Goal: Entertainment & Leisure: Browse casually

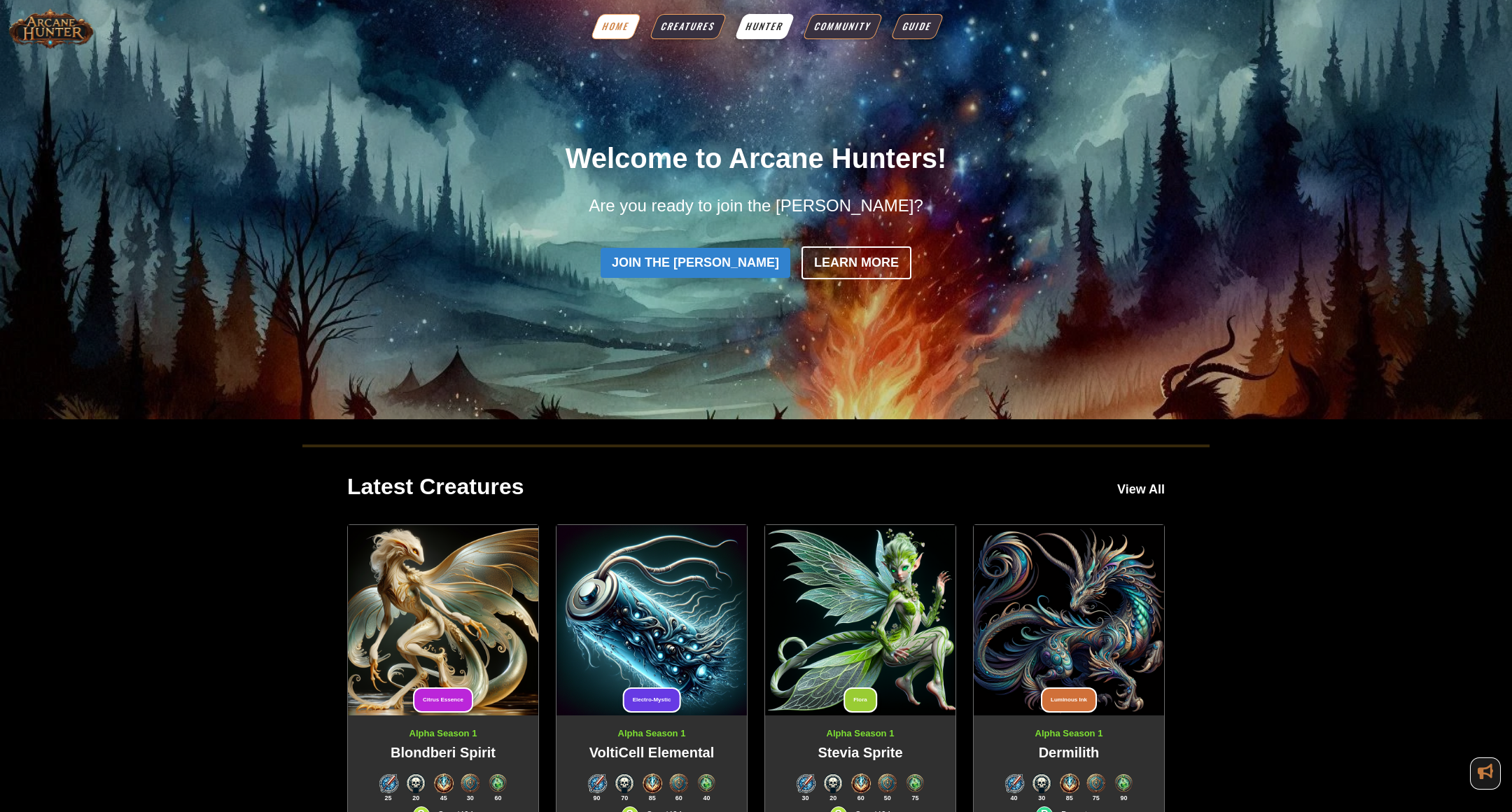
click at [767, 22] on span "Hunter" at bounding box center [765, 26] width 42 height 14
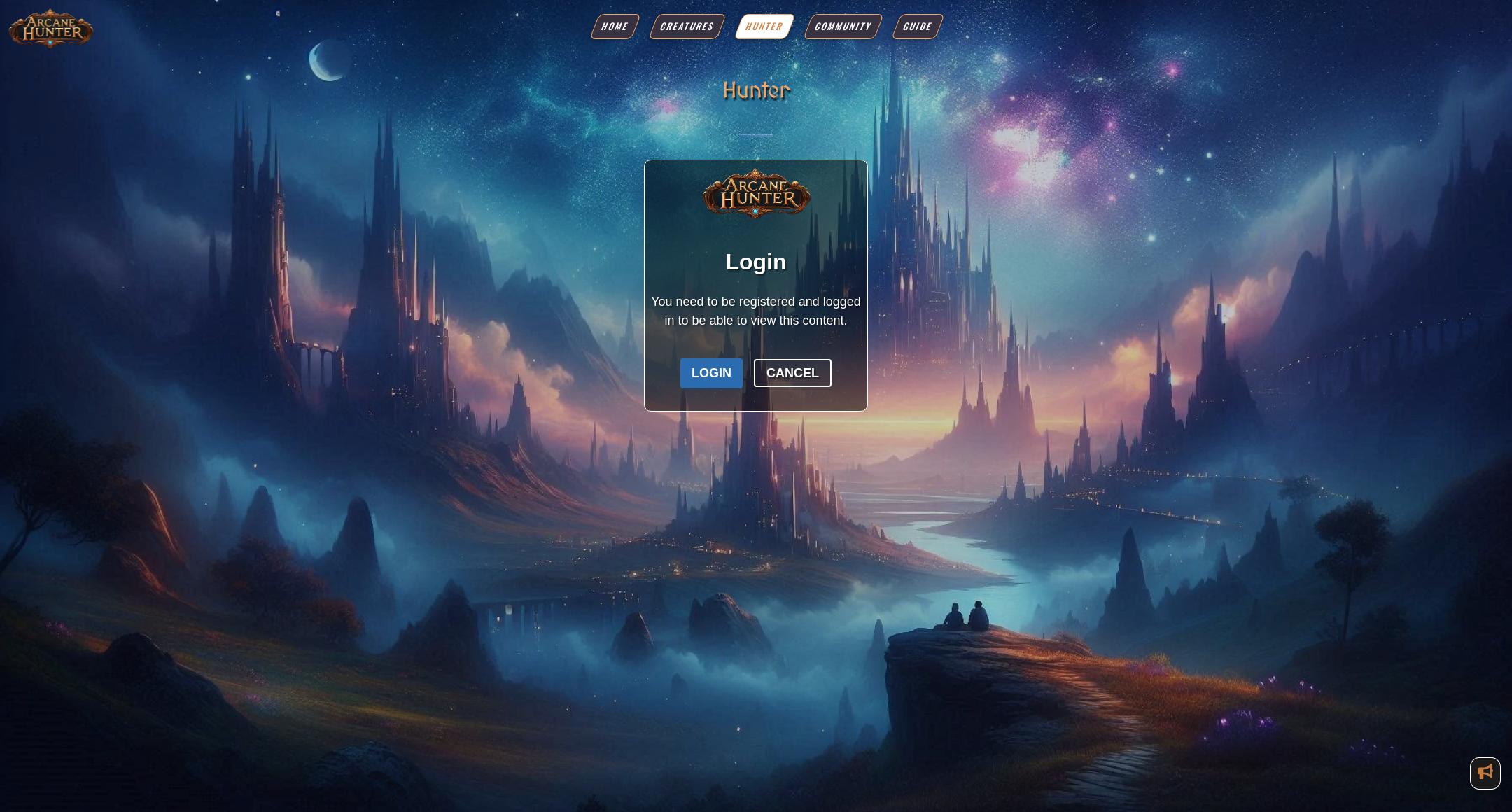
click at [696, 381] on button "Login" at bounding box center [712, 374] width 63 height 30
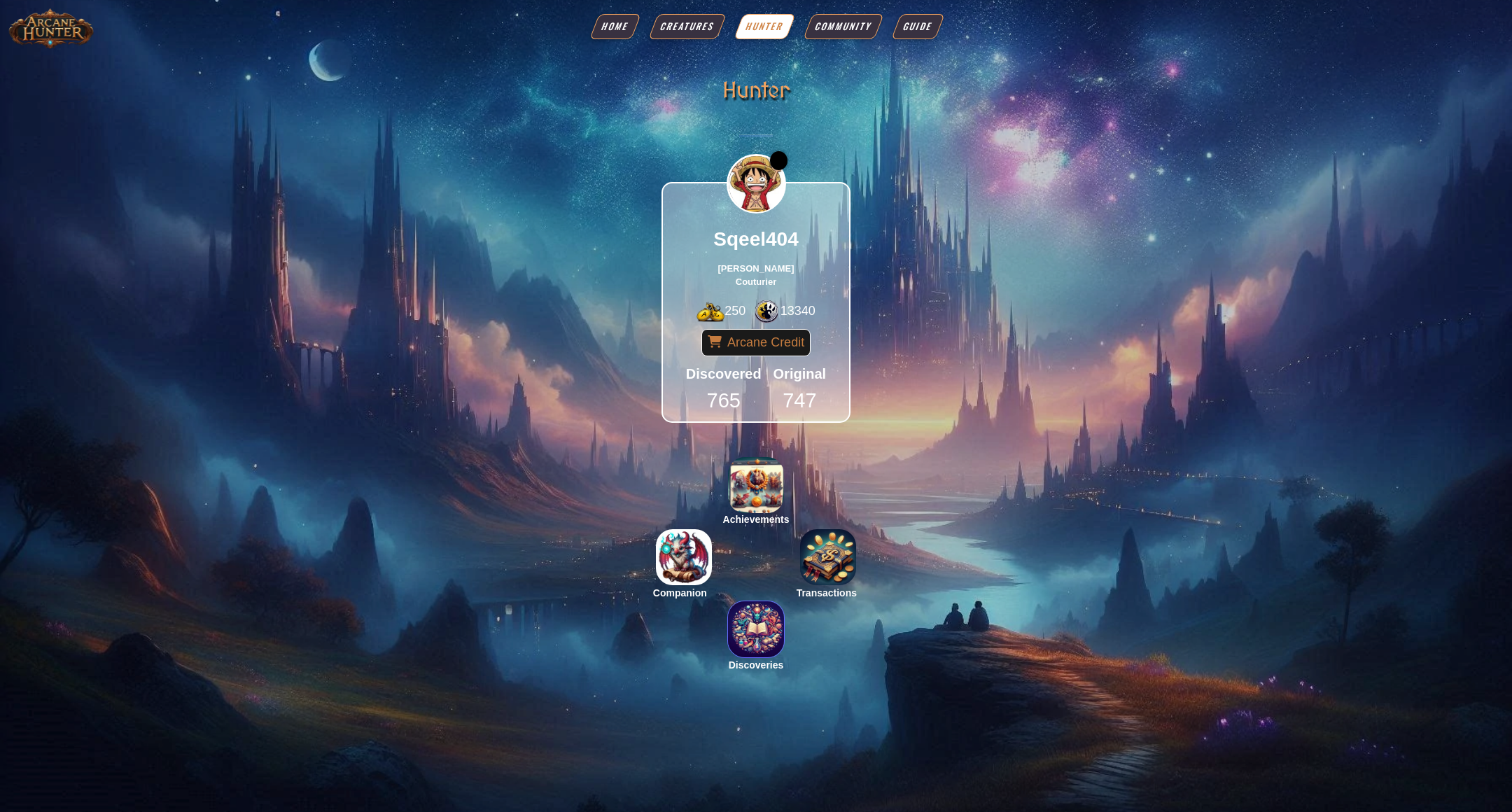
click at [755, 630] on img "button" at bounding box center [756, 629] width 56 height 56
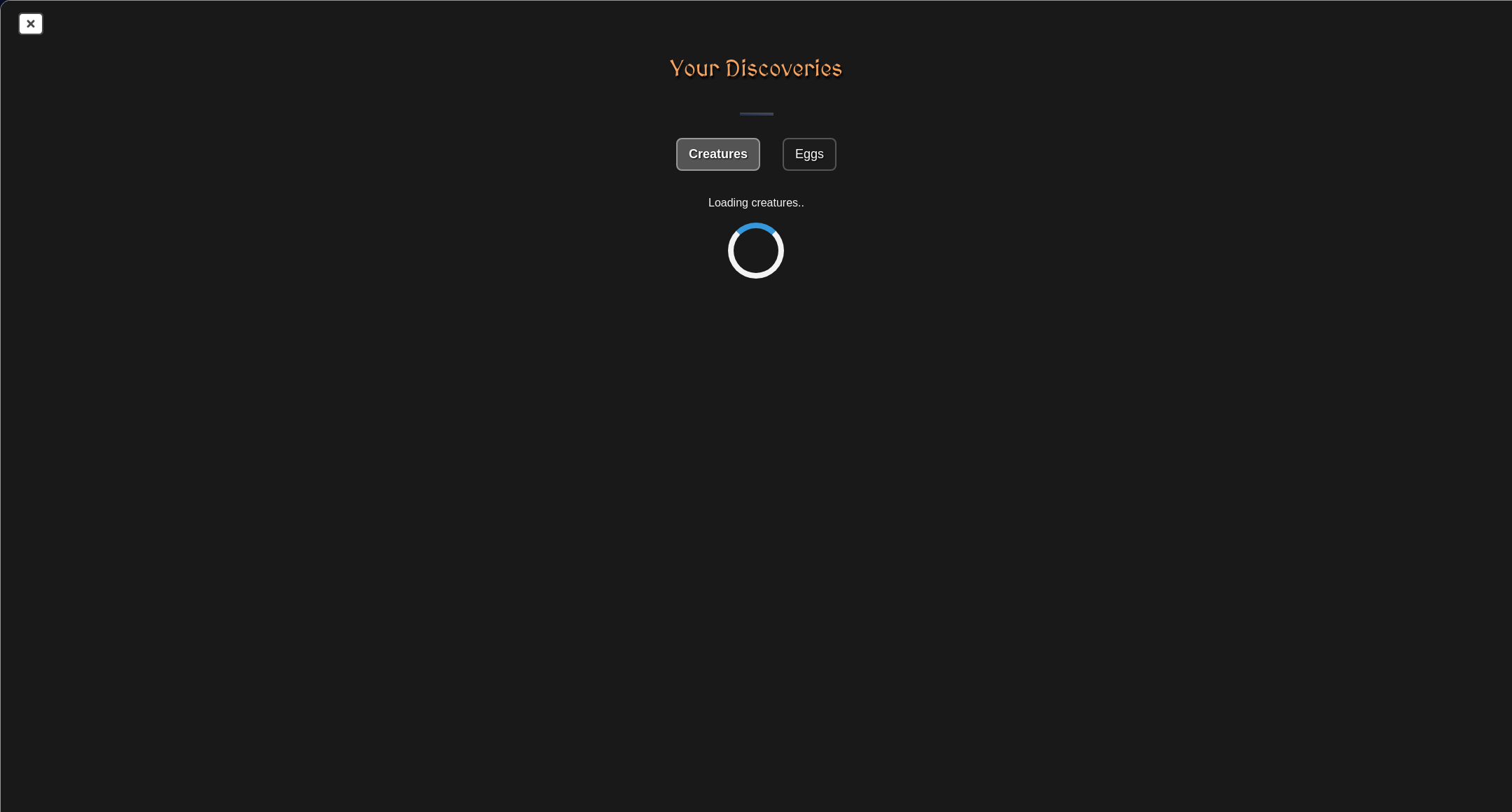
select select "desc"
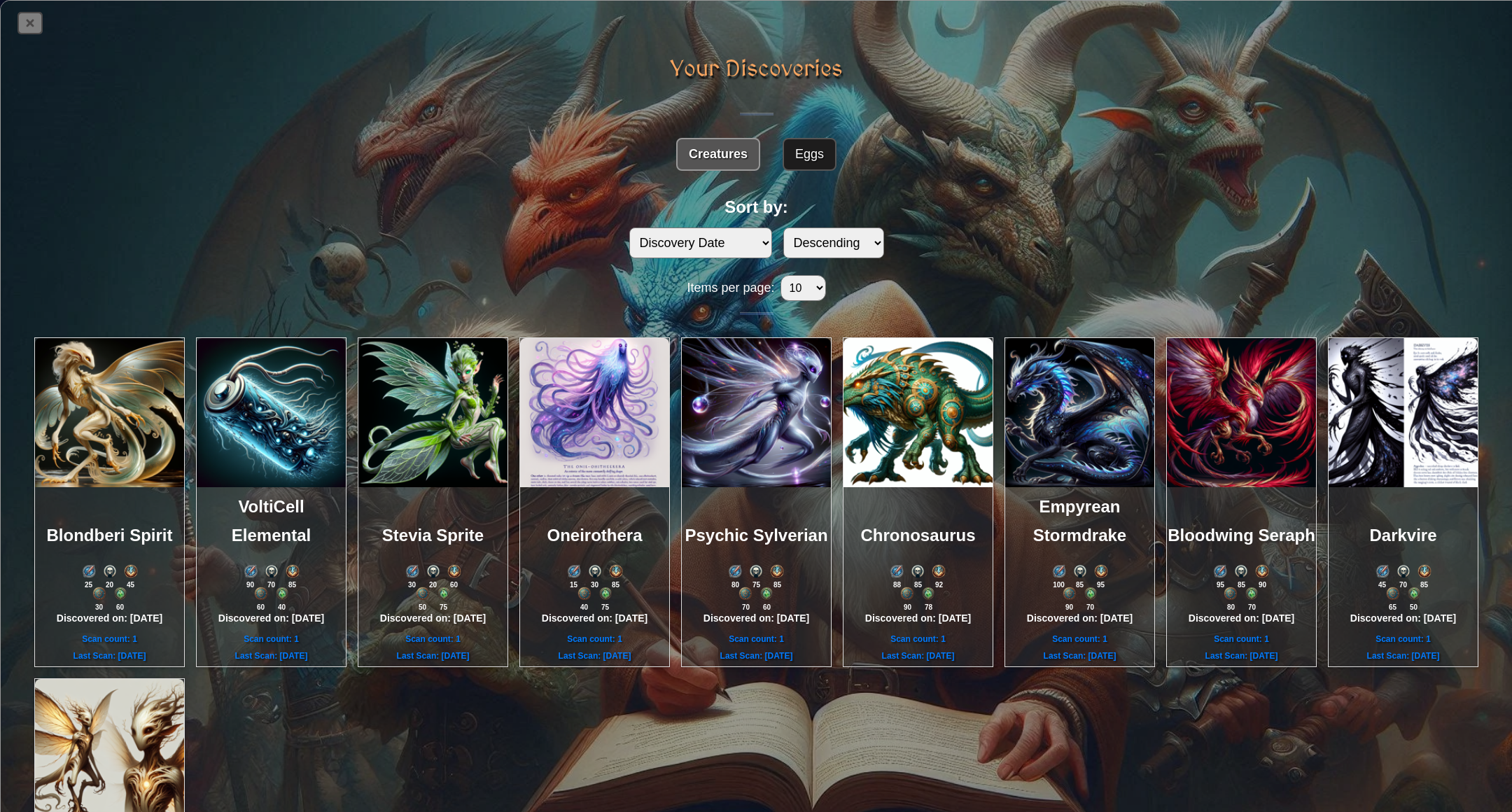
click at [22, 22] on icon at bounding box center [30, 23] width 22 height 19
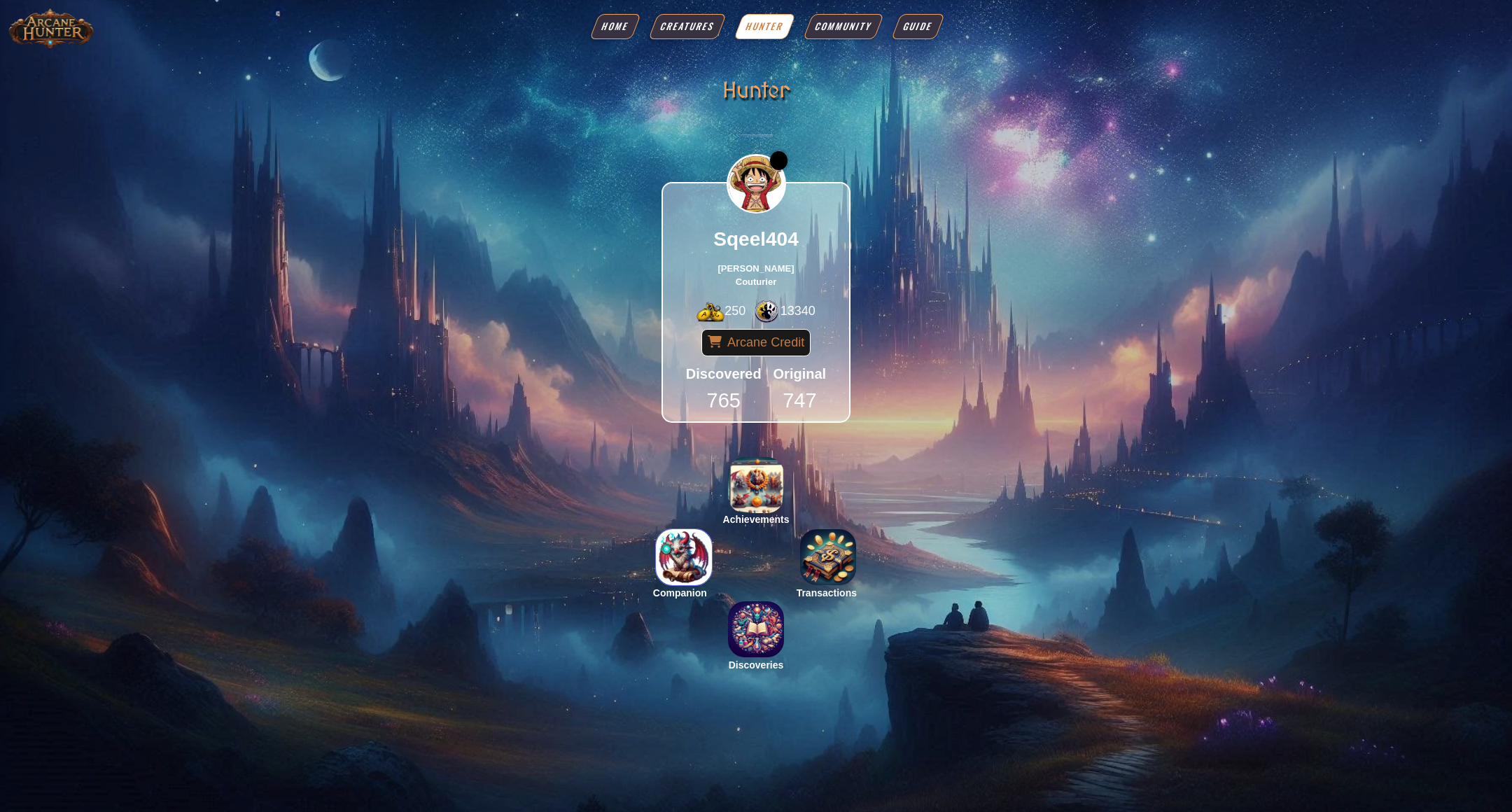
click at [707, 552] on img "button" at bounding box center [684, 557] width 56 height 56
